Goal: Information Seeking & Learning: Learn about a topic

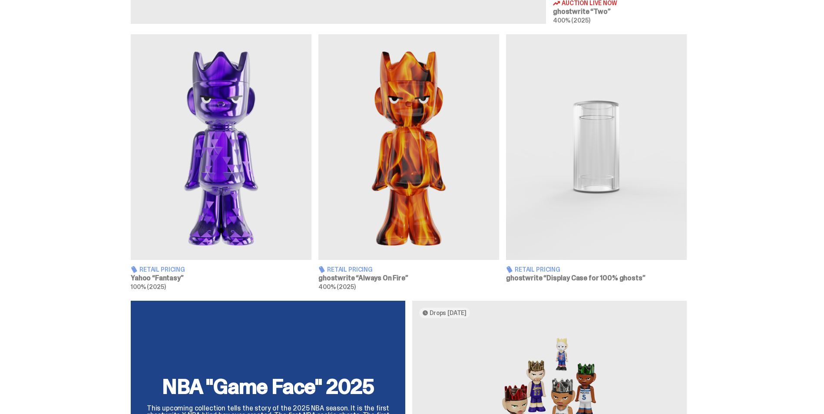
scroll to position [446, 0]
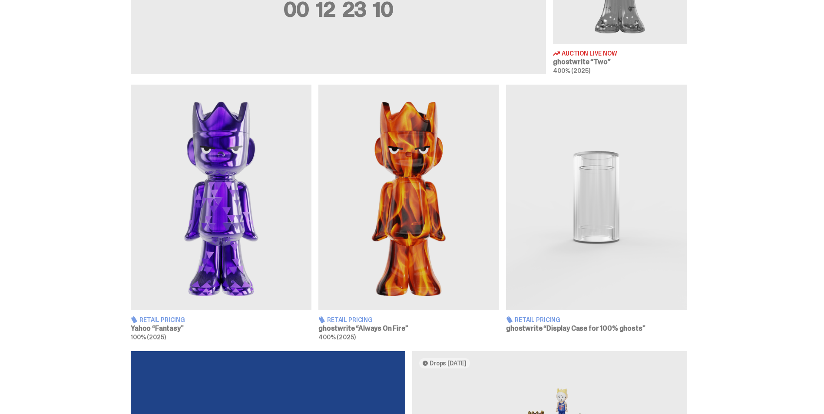
click at [224, 181] on img at bounding box center [221, 198] width 181 height 226
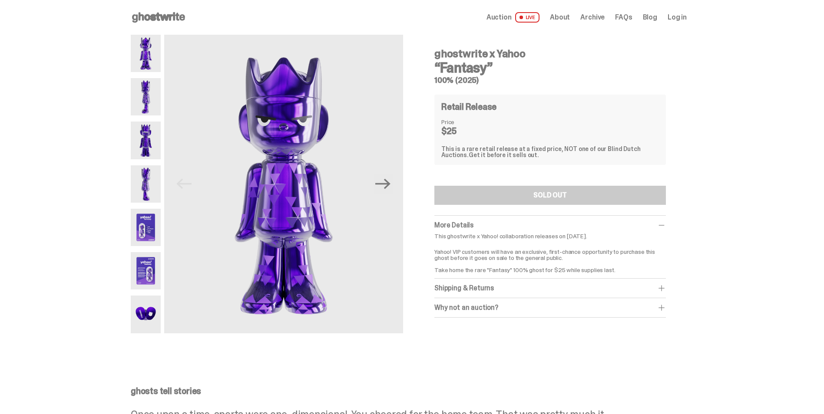
click at [143, 60] on img at bounding box center [146, 53] width 30 height 37
click at [154, 91] on img at bounding box center [146, 96] width 30 height 37
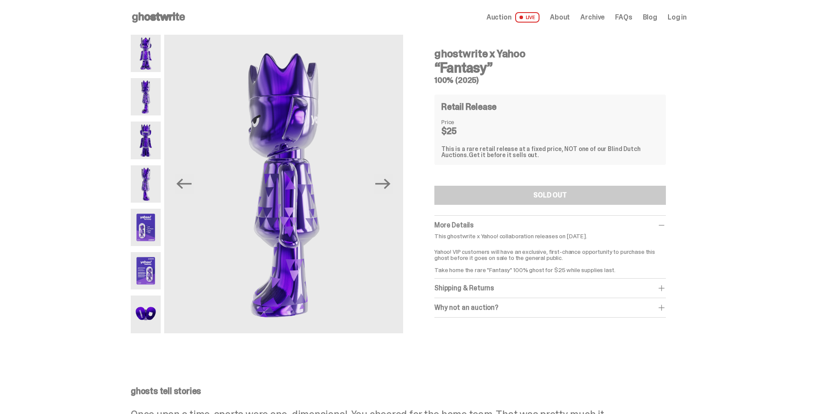
click at [143, 133] on img at bounding box center [146, 140] width 30 height 37
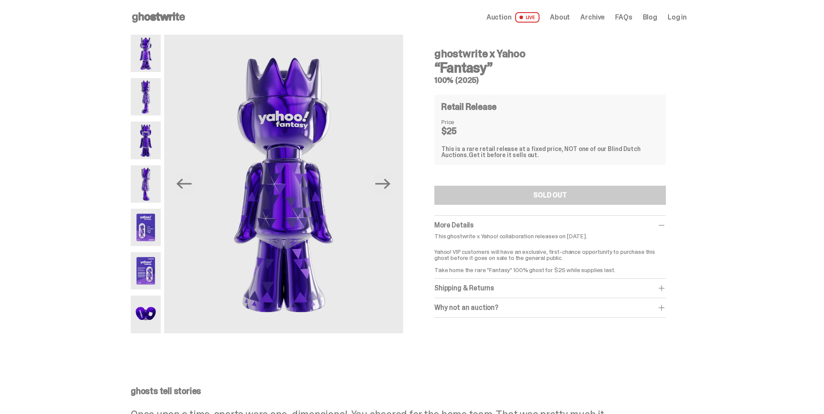
click at [146, 183] on img at bounding box center [146, 184] width 30 height 37
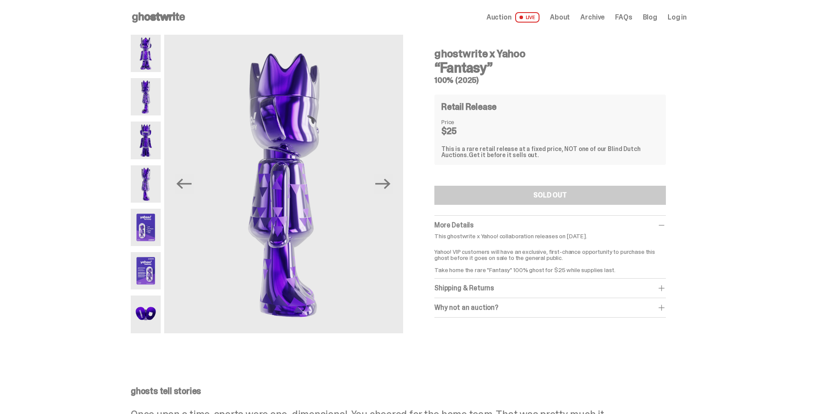
click at [147, 224] on img at bounding box center [146, 227] width 30 height 37
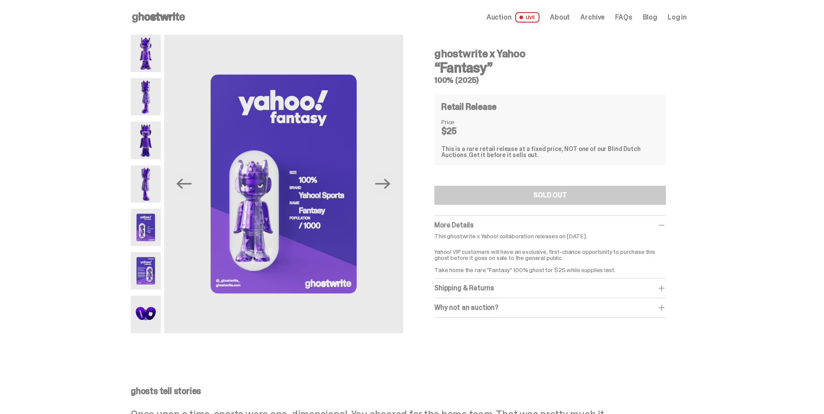
click at [148, 274] on img at bounding box center [146, 270] width 30 height 37
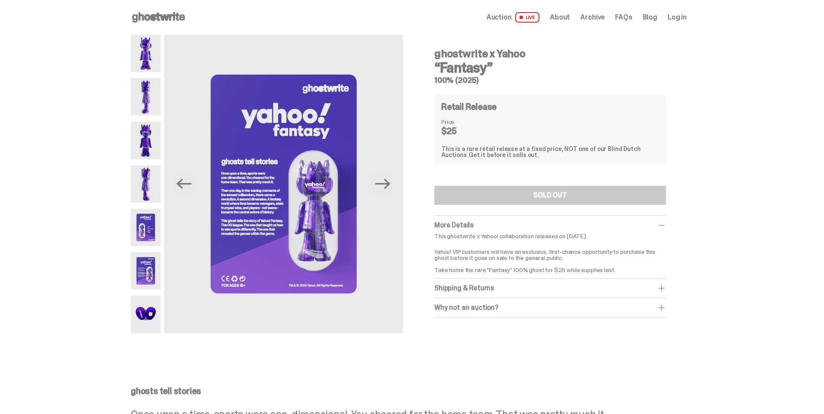
click at [144, 313] on img at bounding box center [146, 314] width 30 height 37
